Goal: Task Accomplishment & Management: Manage account settings

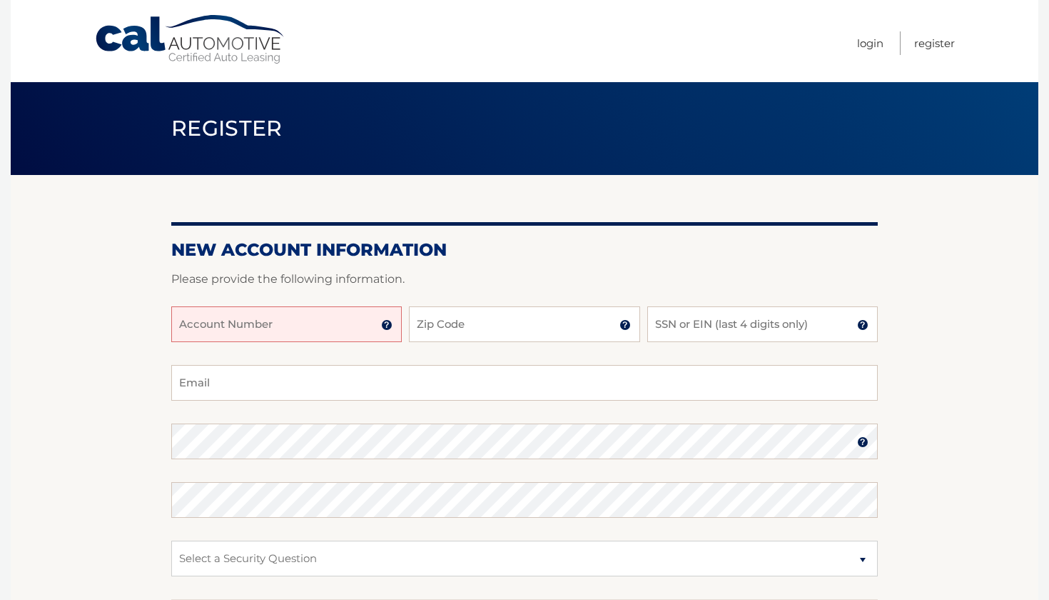
click at [251, 328] on input "Account Number" at bounding box center [286, 324] width 231 height 36
type input "44456004173"
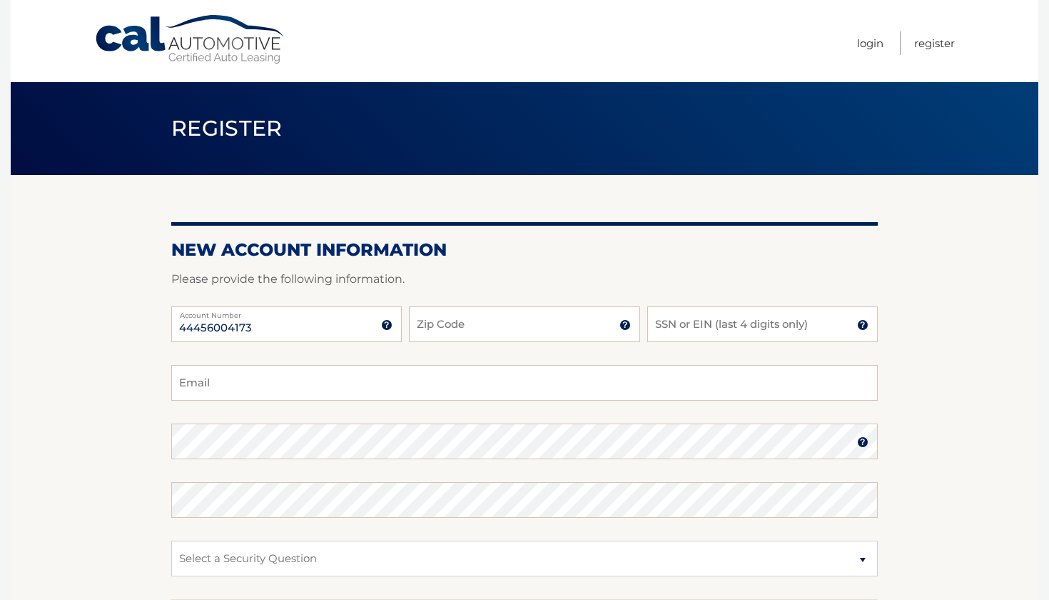
click at [468, 363] on div "44456004173 Account Number 11 digit account number provided on your coupon book…" at bounding box center [524, 335] width 707 height 59
type input "33149"
click at [714, 325] on input "SSN or EIN (last 4 digits only)" at bounding box center [762, 324] width 231 height 36
type input "9249"
click at [390, 380] on input "Email" at bounding box center [524, 383] width 707 height 36
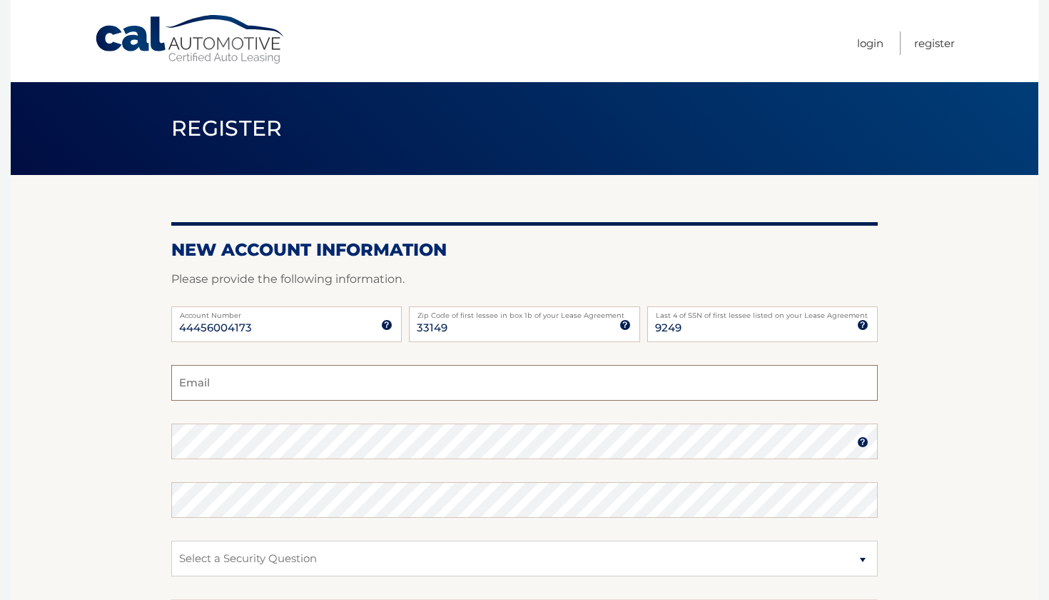
type input "soledadcarreiro@hotmail.com"
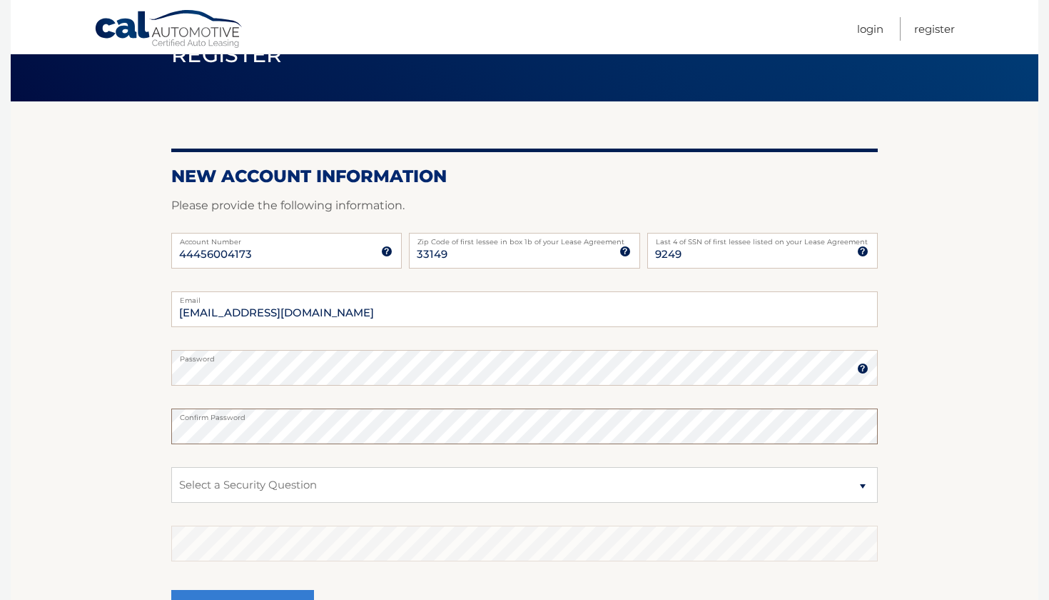
scroll to position [76, 0]
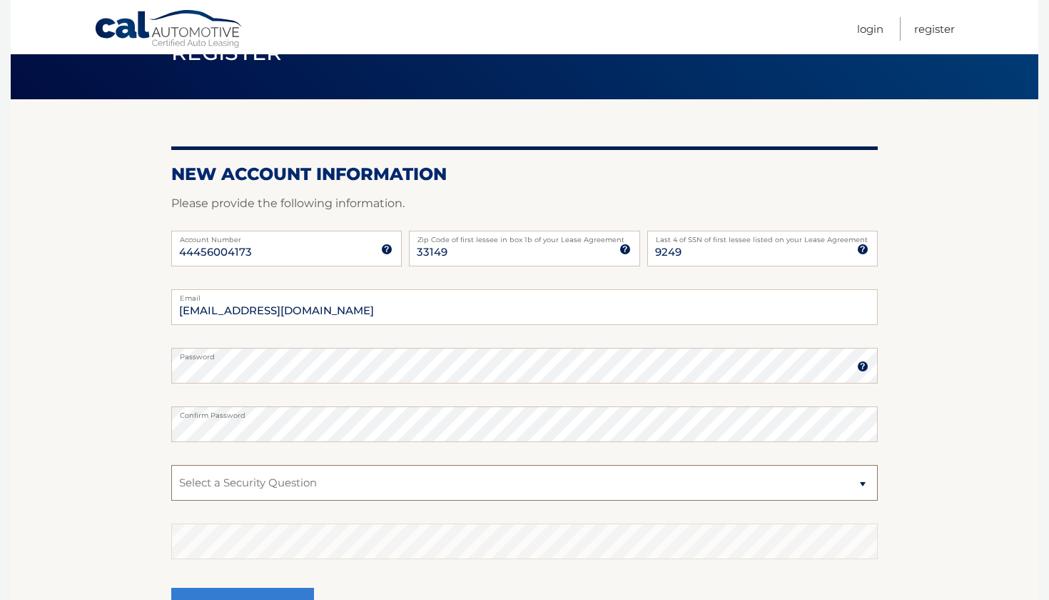
select select "1"
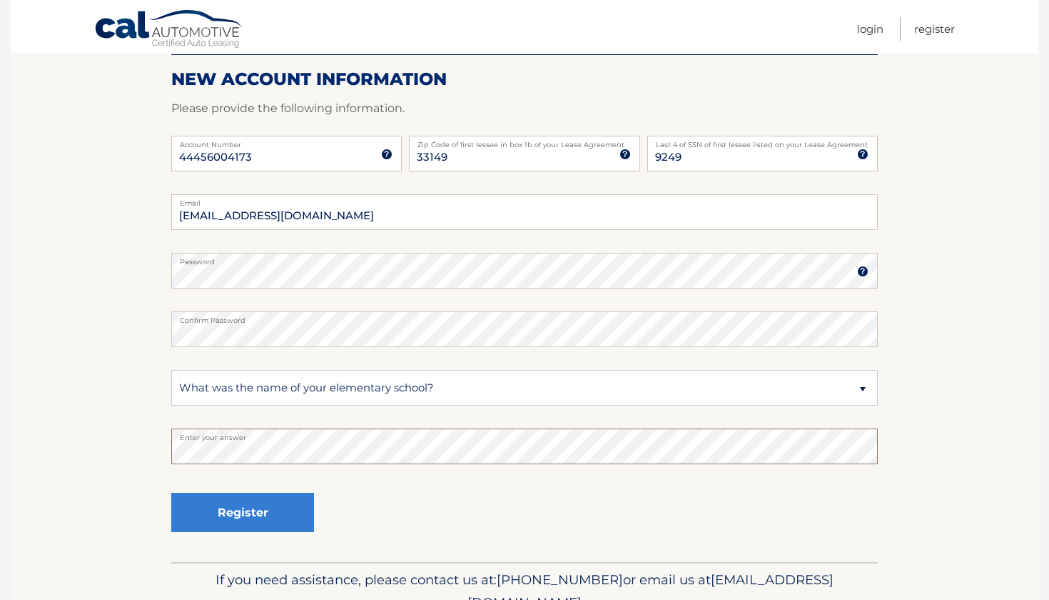
scroll to position [200, 0]
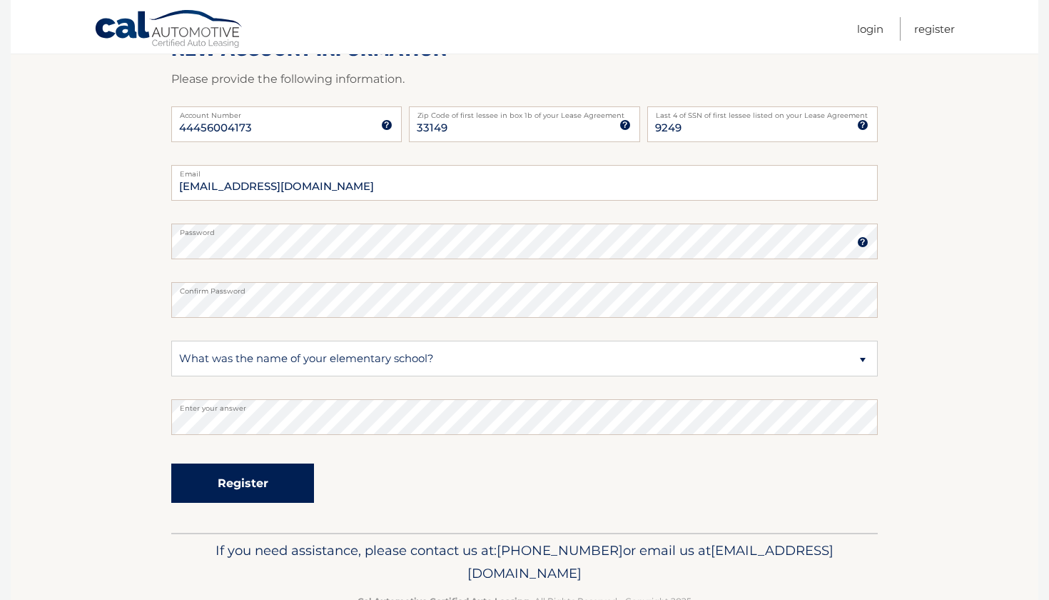
click at [256, 482] on button "Register" at bounding box center [242, 482] width 143 height 39
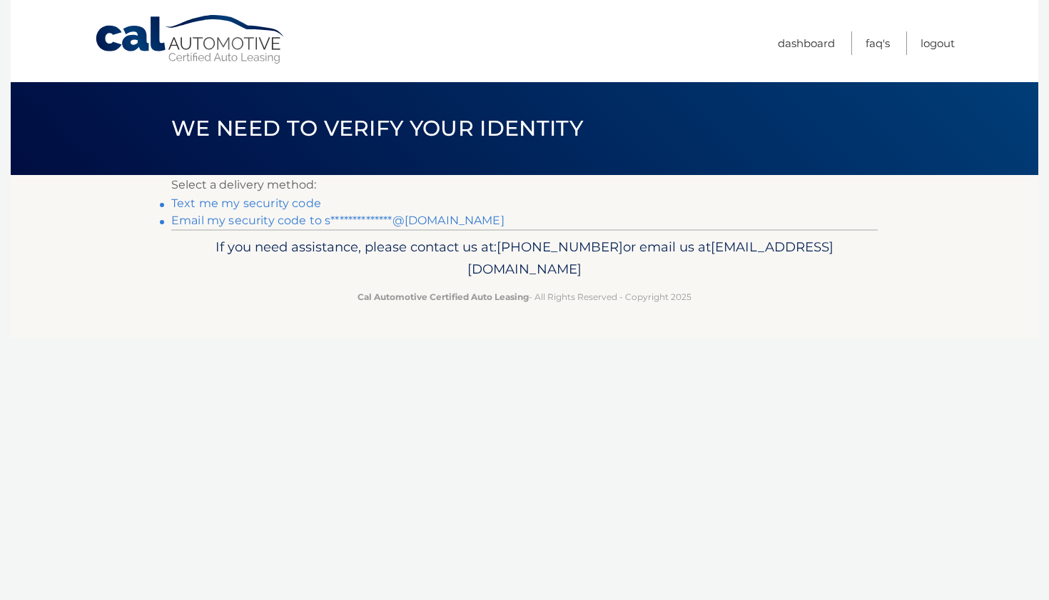
click at [304, 201] on link "Text me my security code" at bounding box center [246, 203] width 150 height 14
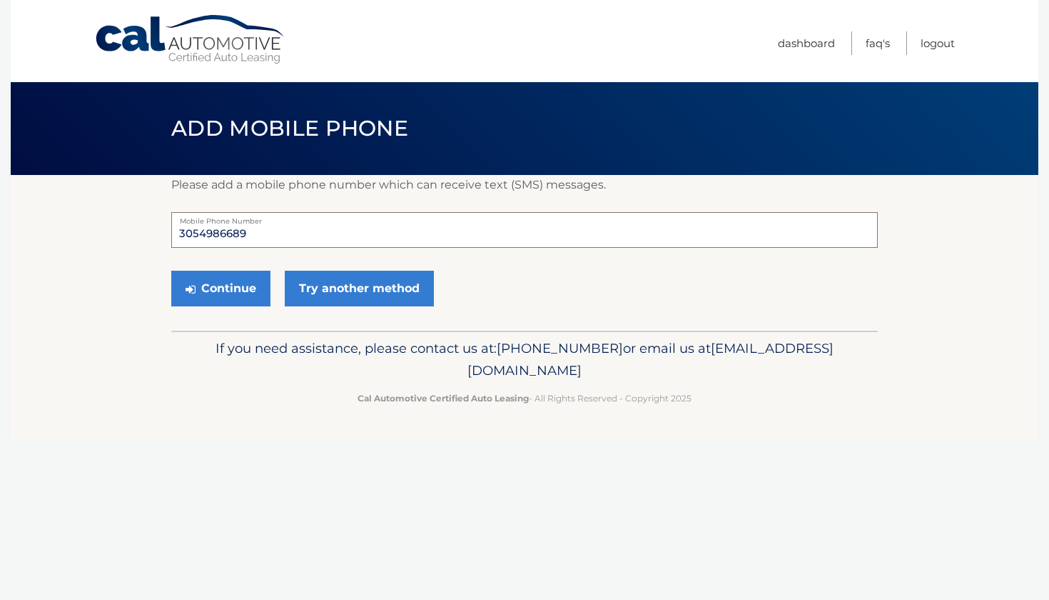
click at [264, 239] on input "3054986689" at bounding box center [524, 230] width 707 height 36
type input "3055468879"
click at [316, 288] on link "Try another method" at bounding box center [359, 289] width 149 height 36
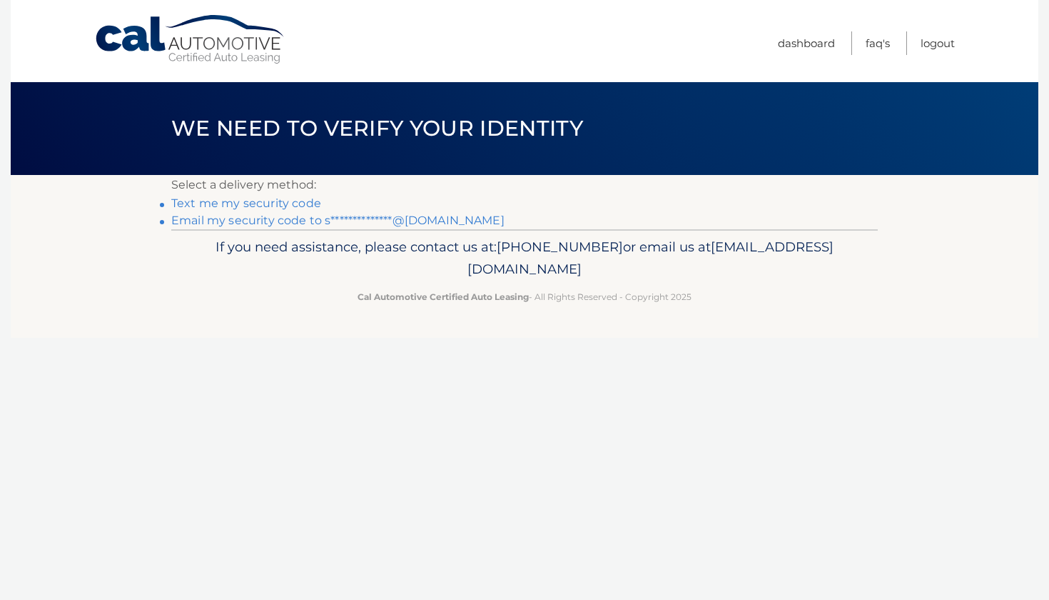
click at [263, 223] on link "**********" at bounding box center [337, 220] width 333 height 14
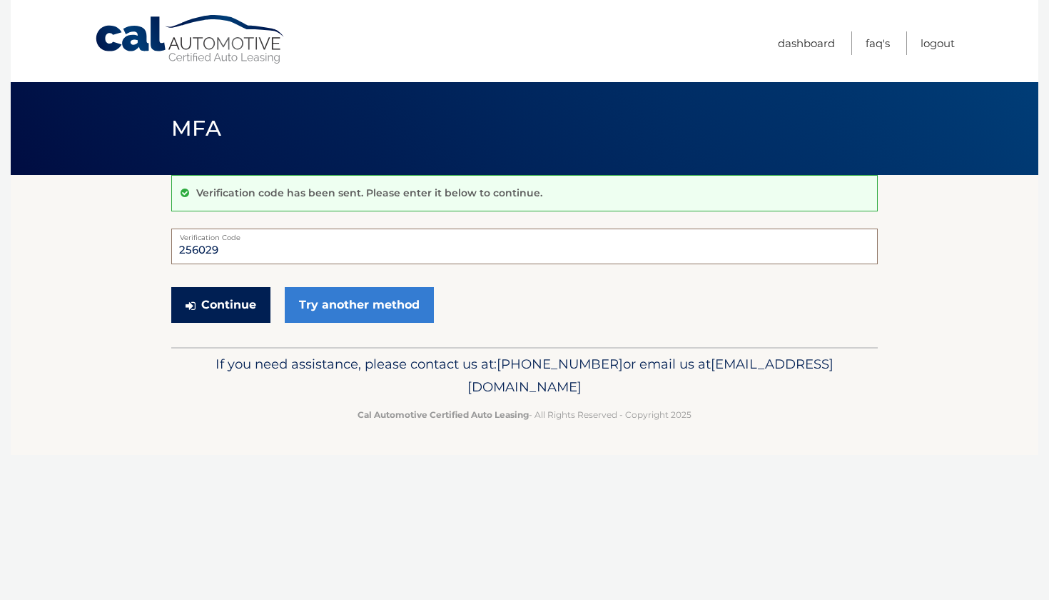
type input "256029"
click at [222, 307] on button "Continue" at bounding box center [220, 305] width 99 height 36
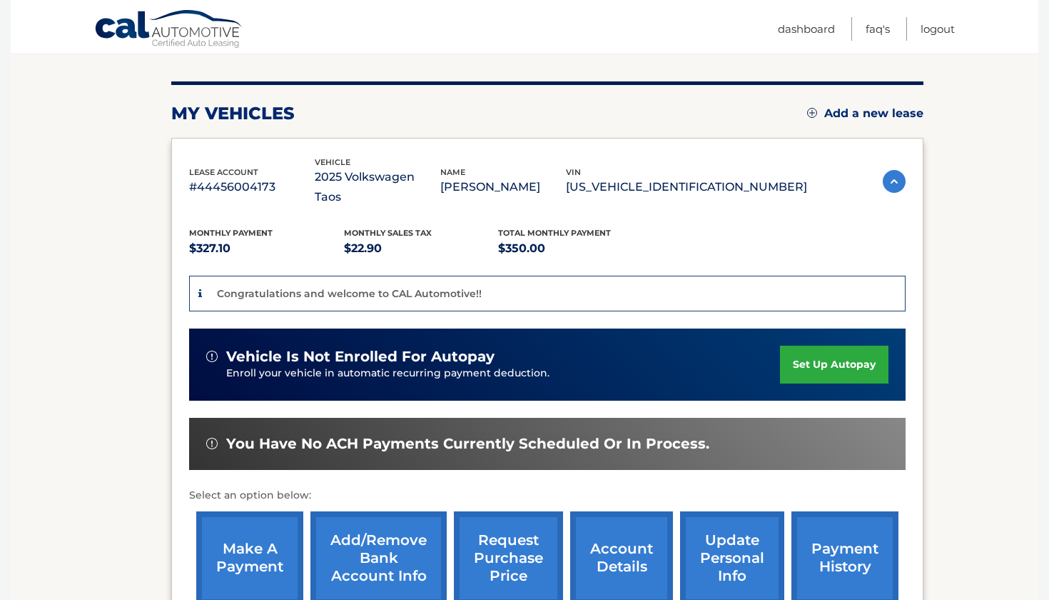
scroll to position [160, 0]
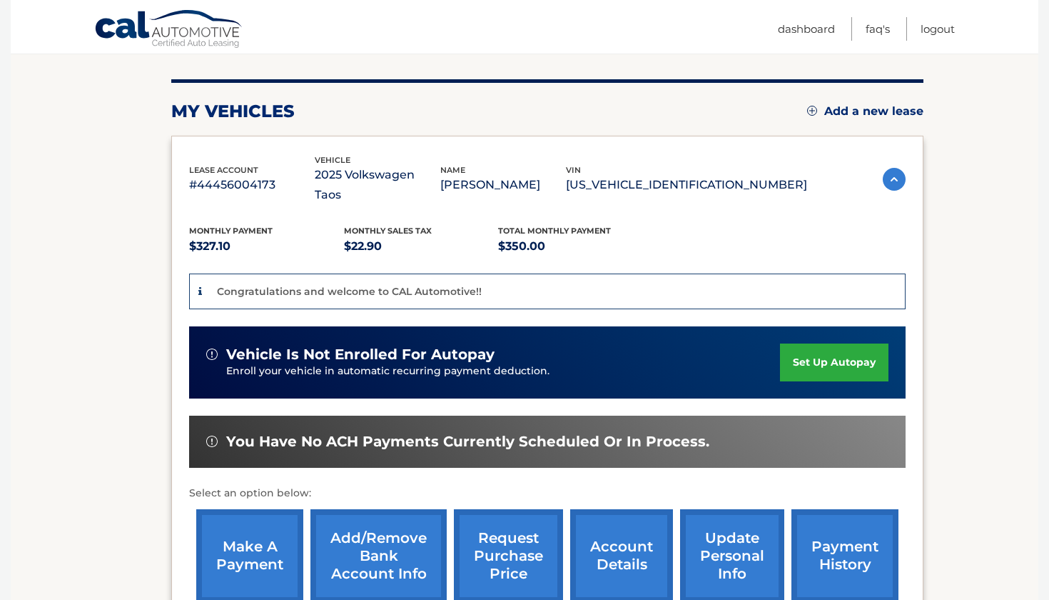
click at [831, 348] on link "set up autopay" at bounding box center [834, 362] width 108 height 38
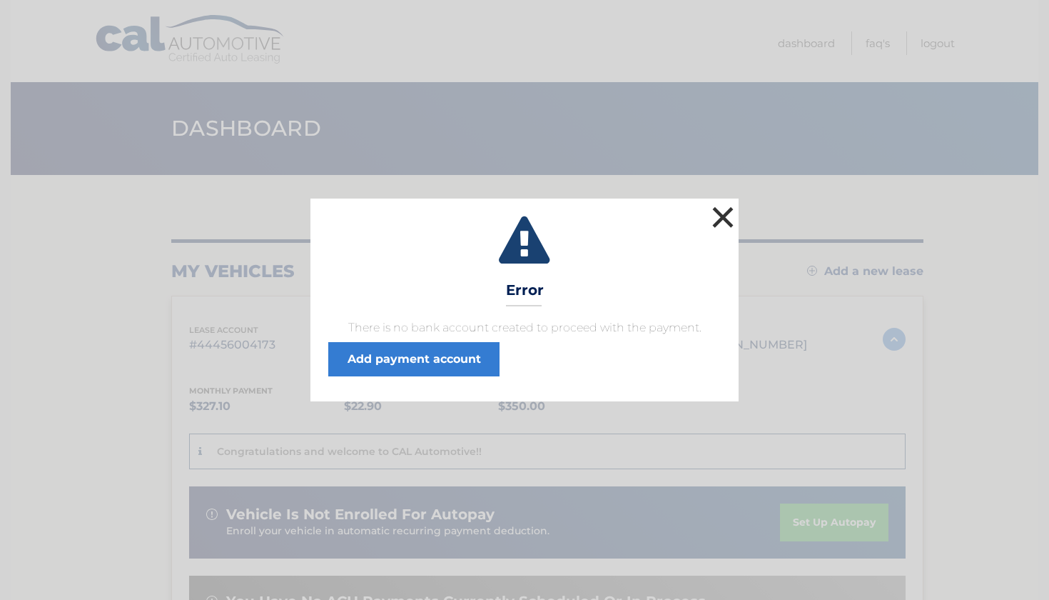
click at [730, 213] on button "×" at bounding box center [723, 217] width 29 height 29
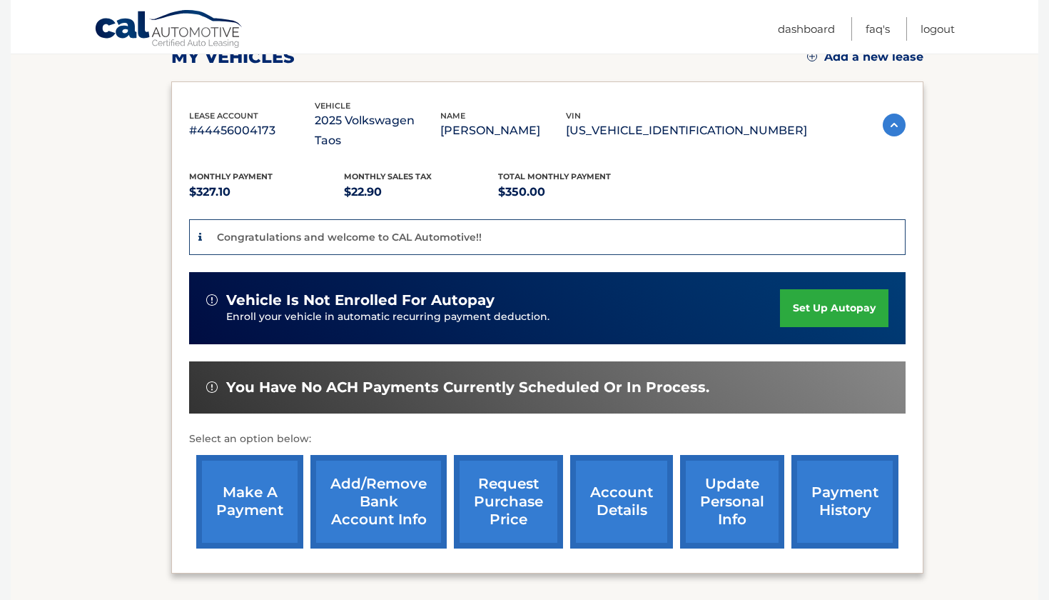
scroll to position [215, 0]
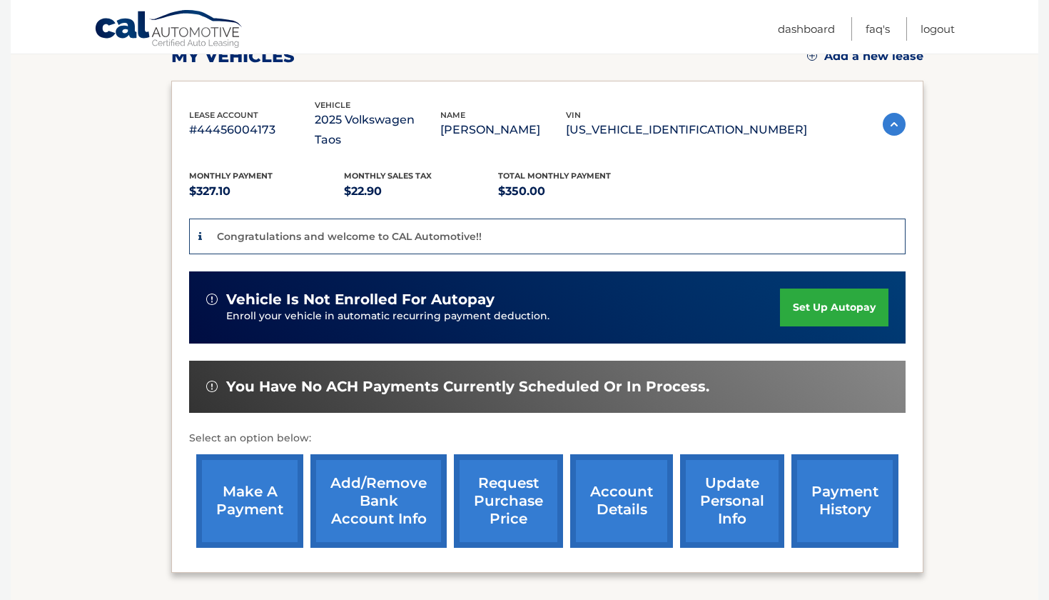
click at [383, 471] on link "Add/Remove bank account info" at bounding box center [378, 500] width 136 height 93
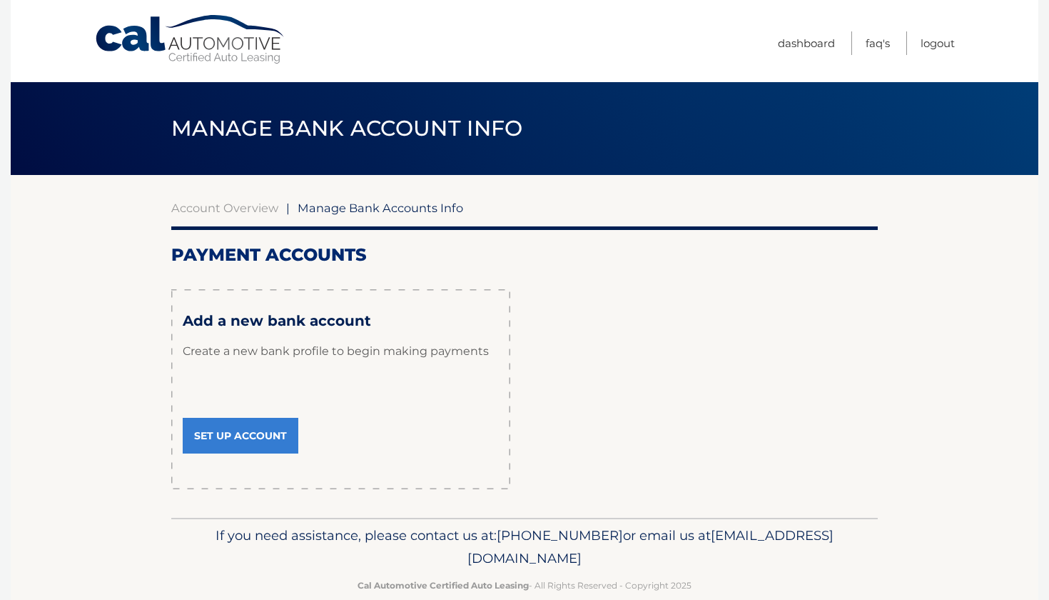
click at [267, 431] on link "Set Up Account" at bounding box center [241, 436] width 116 height 36
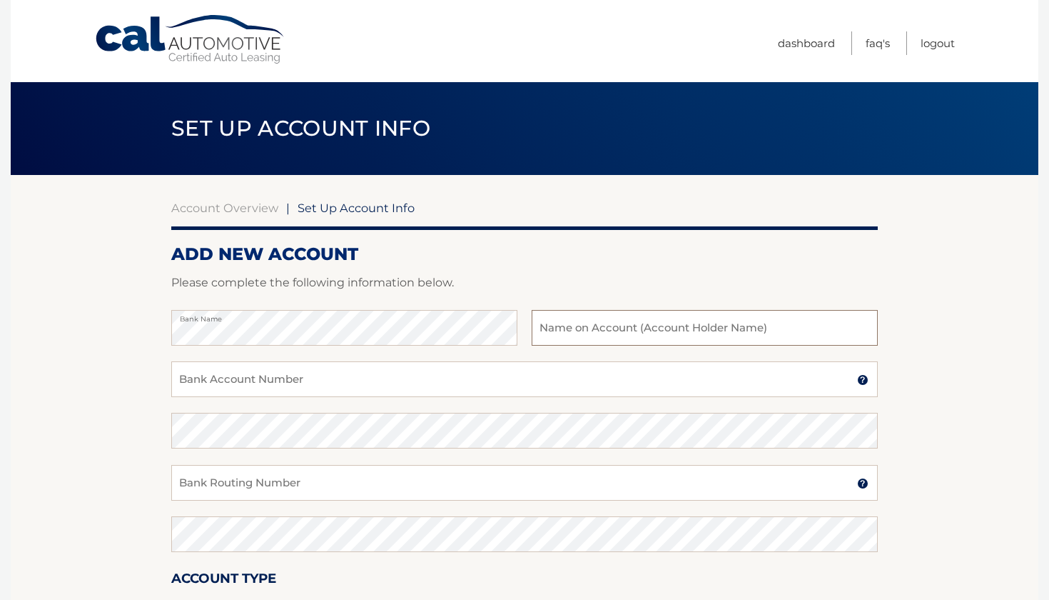
click at [588, 320] on input "text" at bounding box center [705, 328] width 346 height 36
type input "<"
type input "Marcos G. Bunge"
click at [380, 373] on input "Bank Account Number" at bounding box center [524, 379] width 707 height 36
click at [380, 375] on input "Bank Account Number" at bounding box center [524, 379] width 707 height 36
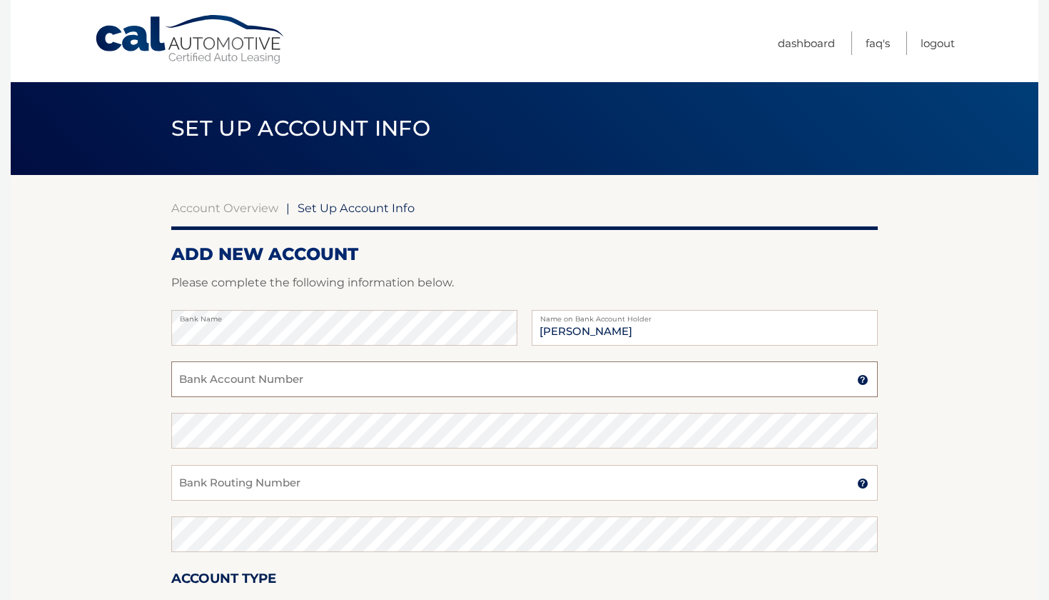
click at [292, 378] on input "Bank Account Number" at bounding box center [524, 379] width 707 height 36
type input "3196853706"
click at [243, 495] on input "Bank Routing Number" at bounding box center [524, 483] width 707 height 36
type input "067004764"
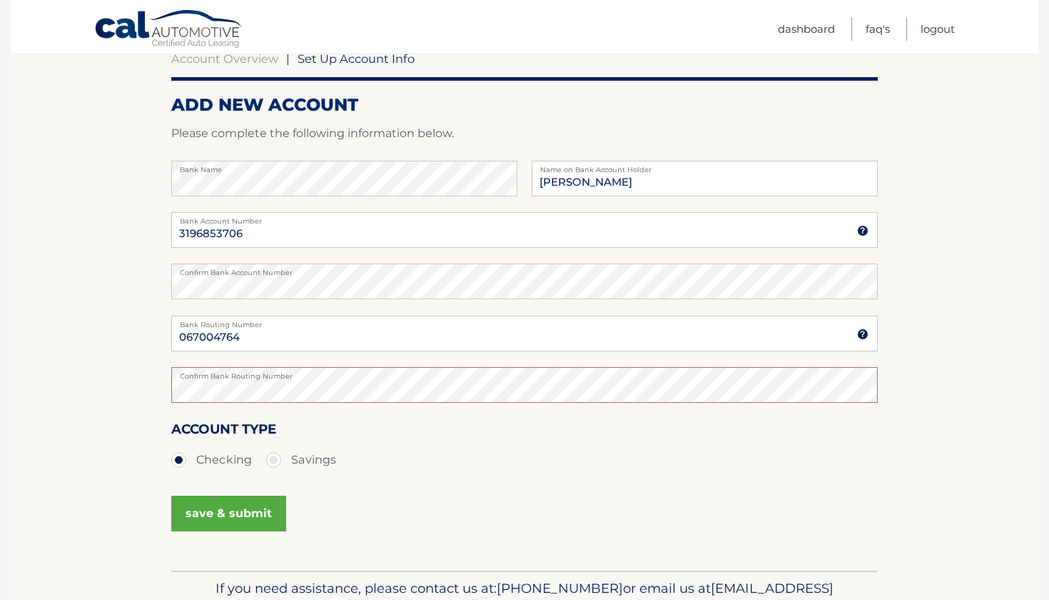
scroll to position [151, 0]
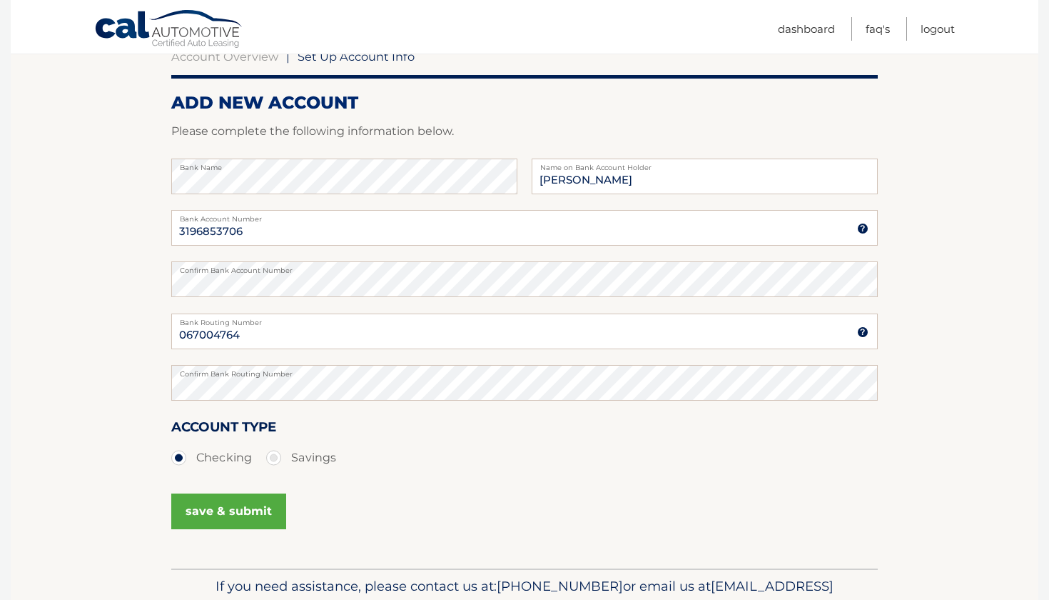
click at [211, 522] on button "save & submit" at bounding box center [228, 511] width 115 height 36
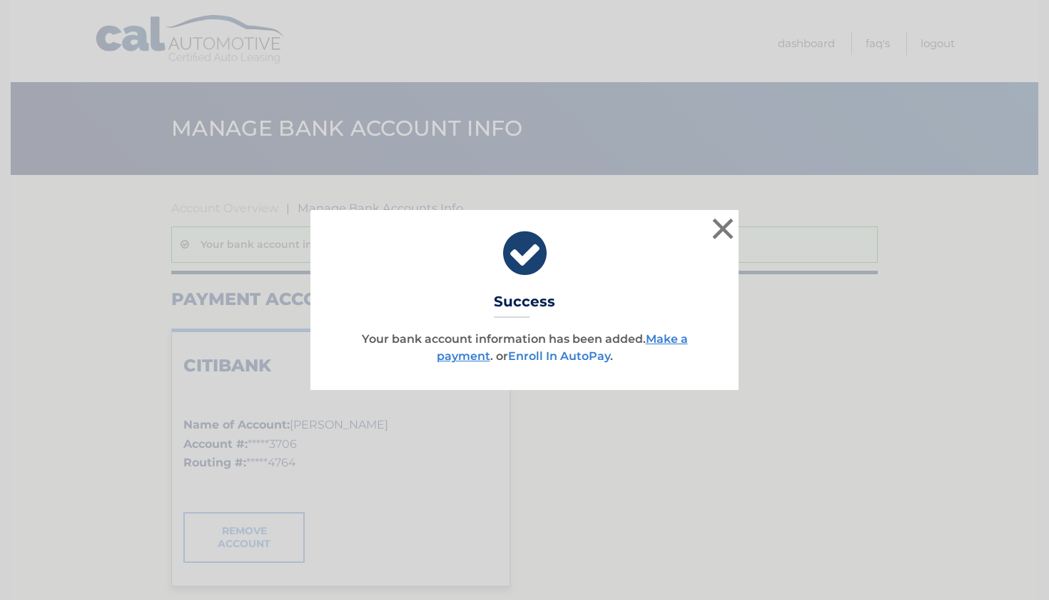
click at [555, 357] on link "Enroll In AutoPay" at bounding box center [559, 356] width 102 height 14
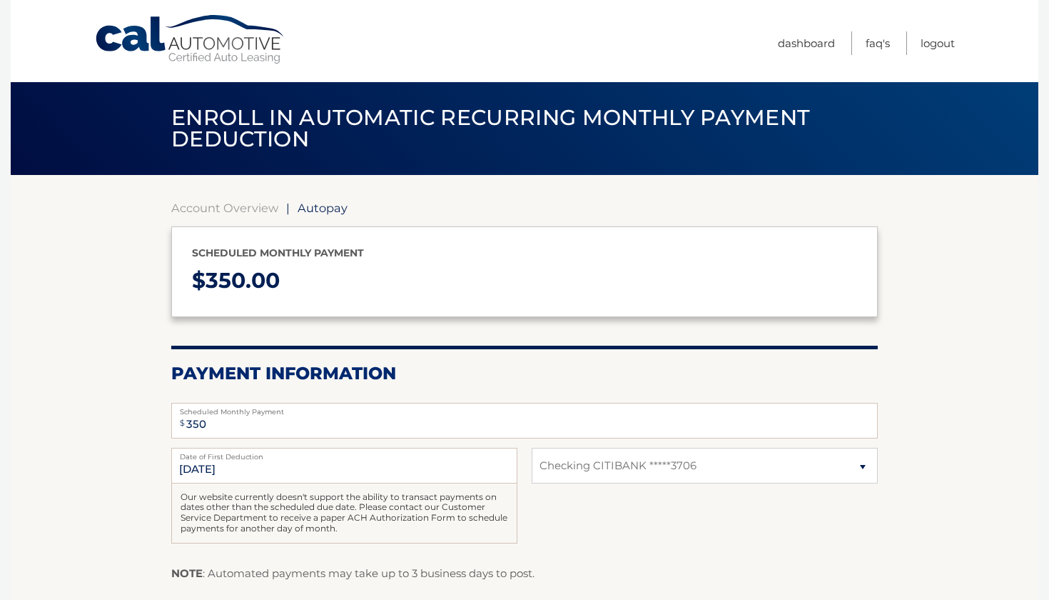
select select "YWM5YzliMGUtYmUzYS00MjIzLWFiMjctZjE5NWI2MGRkZTdh"
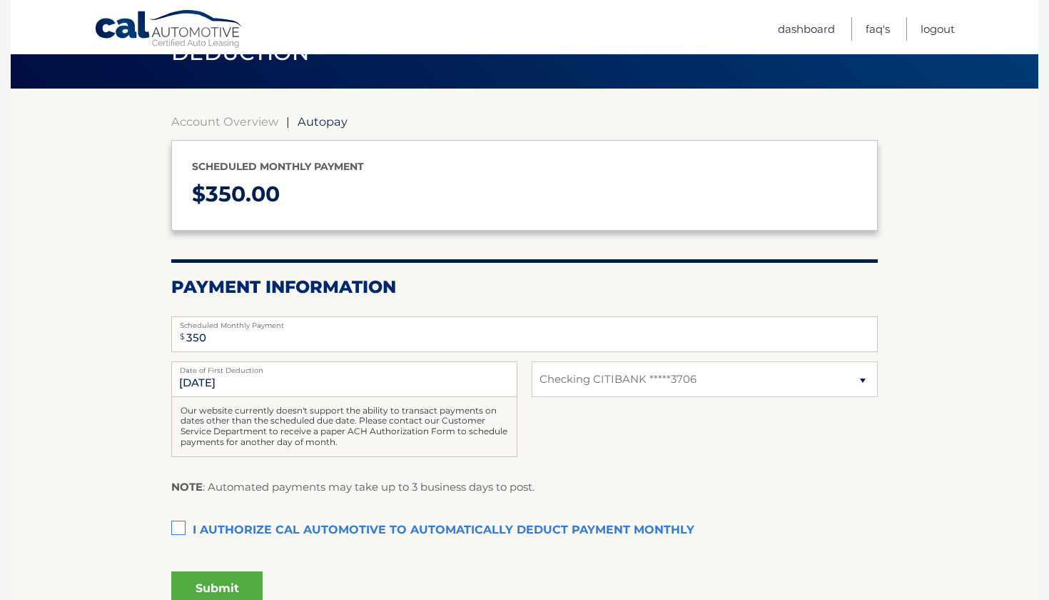
scroll to position [89, 0]
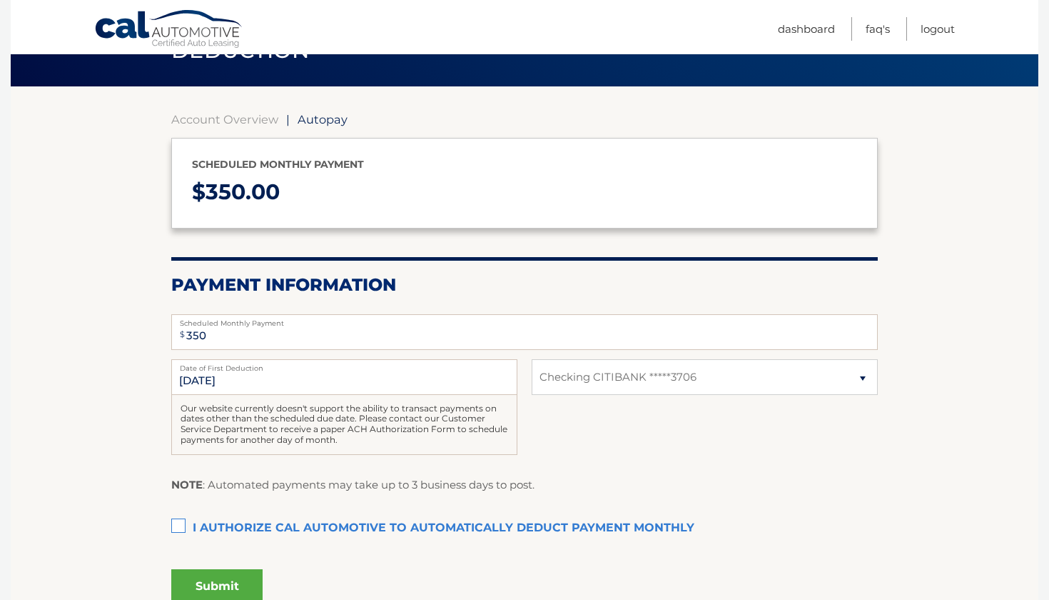
click at [181, 520] on label "I authorize cal automotive to automatically deduct payment monthly This checkbo…" at bounding box center [524, 528] width 707 height 29
click at [0, 0] on input "I authorize cal automotive to automatically deduct payment monthly This checkbo…" at bounding box center [0, 0] width 0 height 0
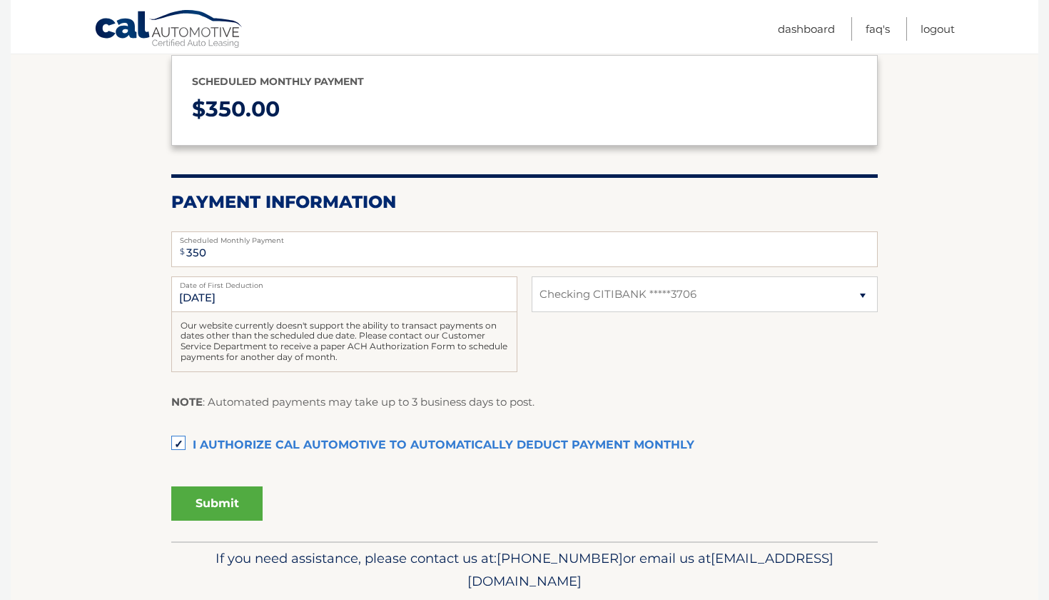
scroll to position [172, 0]
click at [208, 504] on button "Submit" at bounding box center [216, 502] width 91 height 34
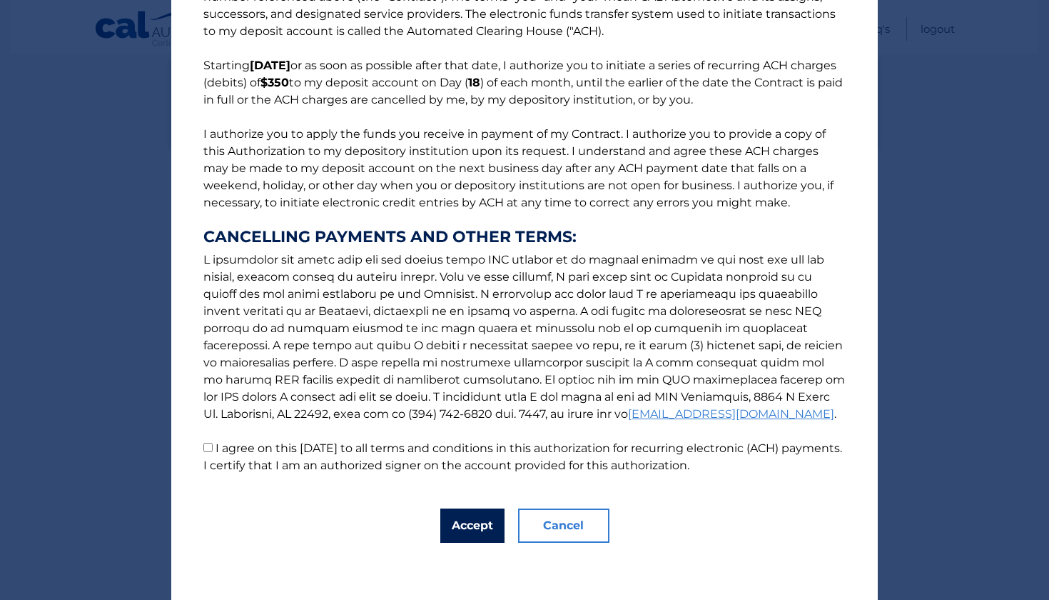
scroll to position [75, 0]
click at [485, 527] on button "Accept" at bounding box center [472, 525] width 64 height 34
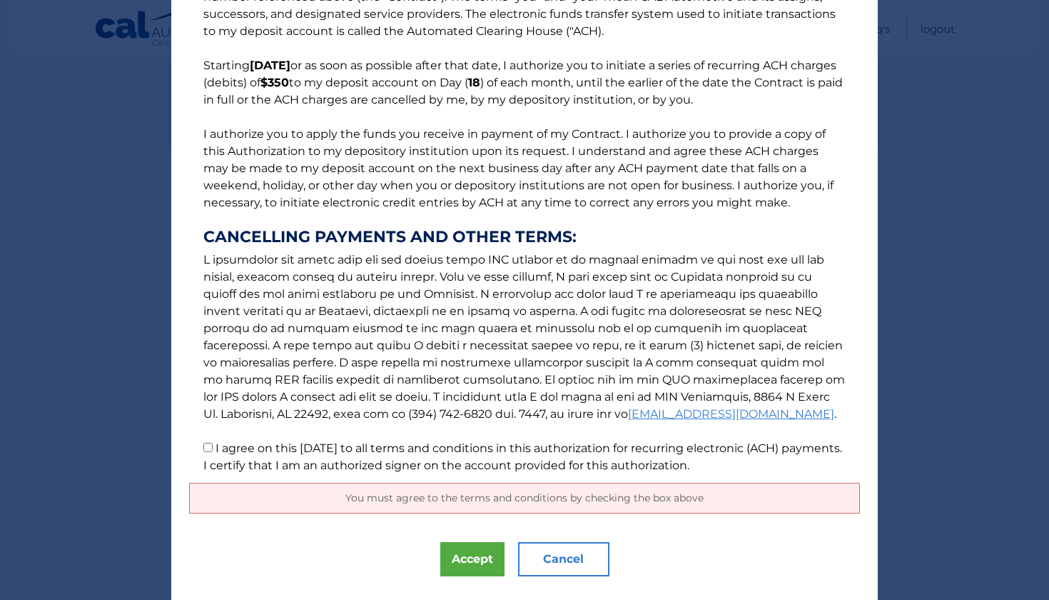
click at [209, 448] on input "I agree on this [DATE] to all terms and conditions in this authorization for re…" at bounding box center [207, 447] width 9 height 9
checkbox input "true"
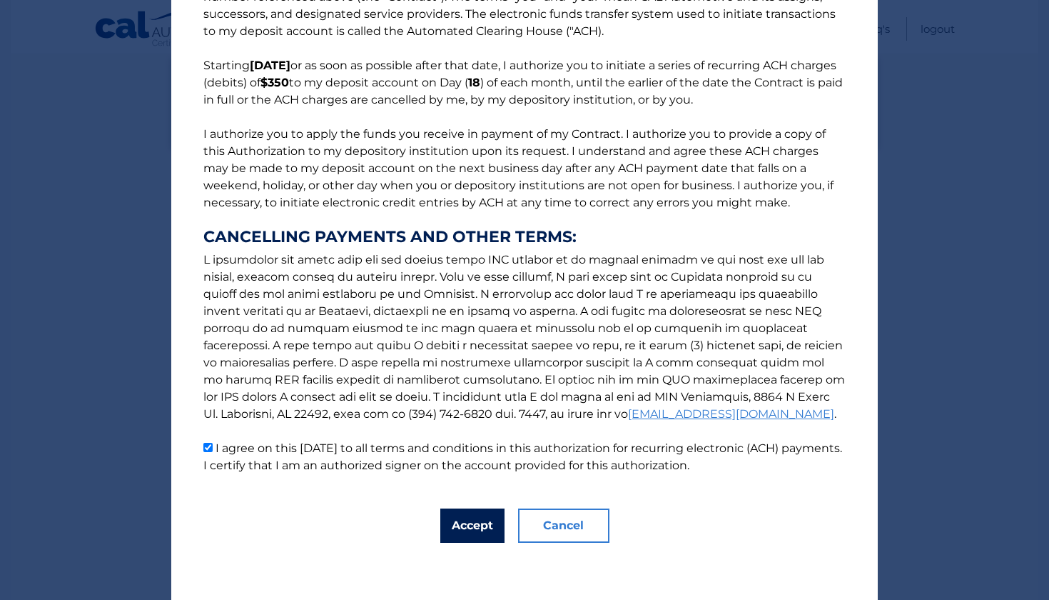
click at [457, 514] on button "Accept" at bounding box center [472, 525] width 64 height 34
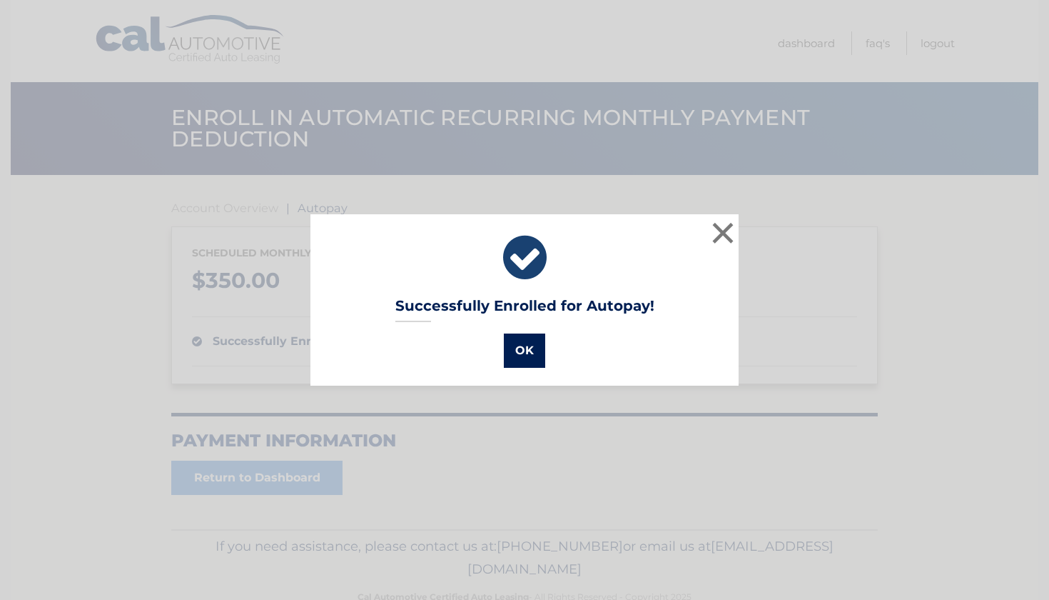
click at [526, 350] on button "OK" at bounding box center [524, 350] width 41 height 34
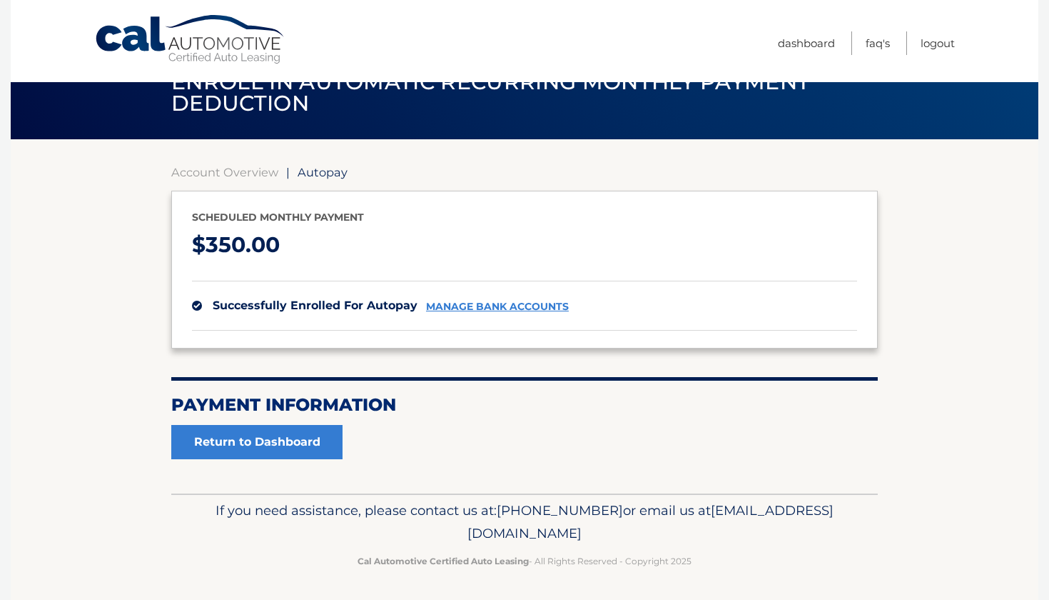
scroll to position [35, 0]
